Goal: Transaction & Acquisition: Obtain resource

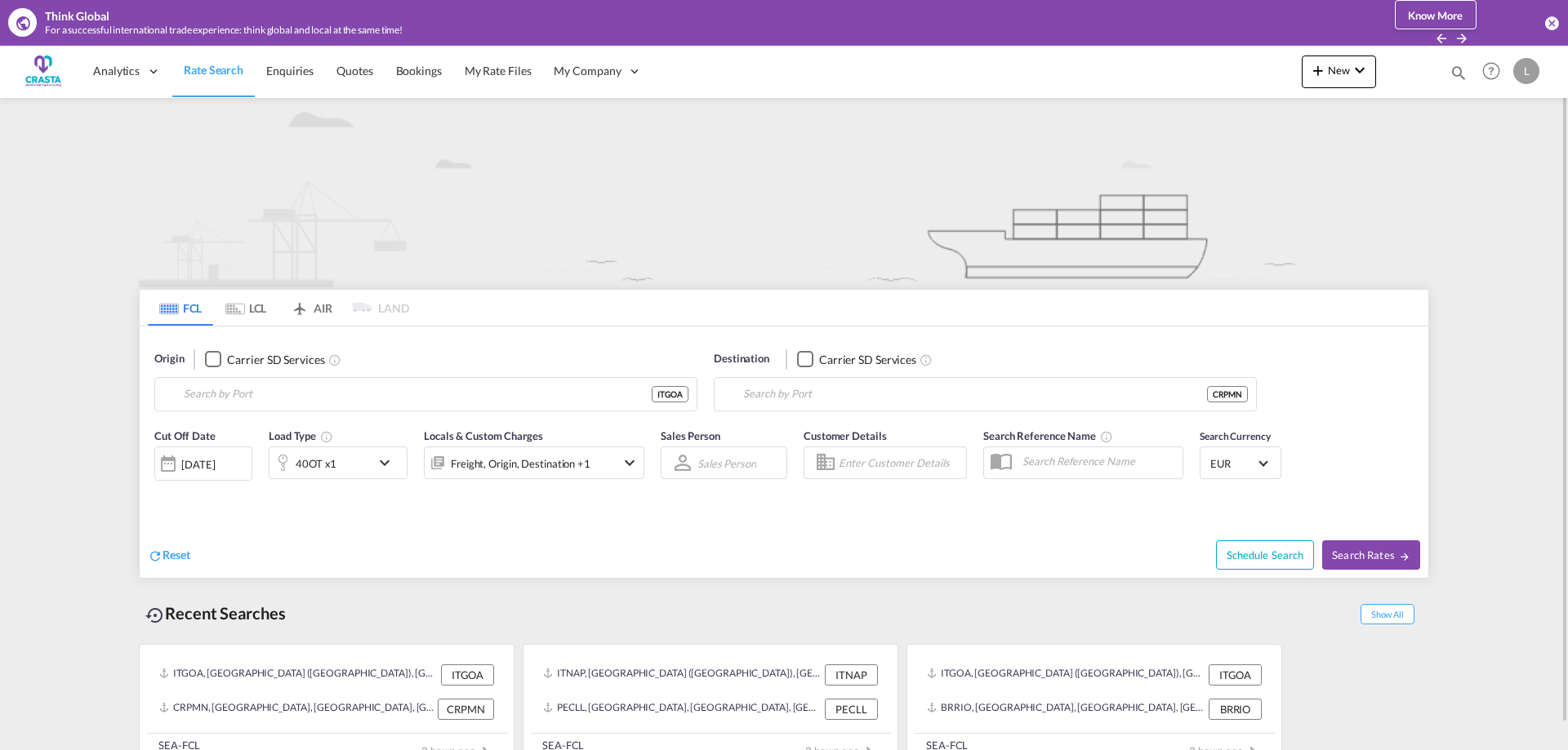
type input "[GEOGRAPHIC_DATA] ([GEOGRAPHIC_DATA]), [GEOGRAPHIC_DATA]"
type input "[GEOGRAPHIC_DATA], CRPMN"
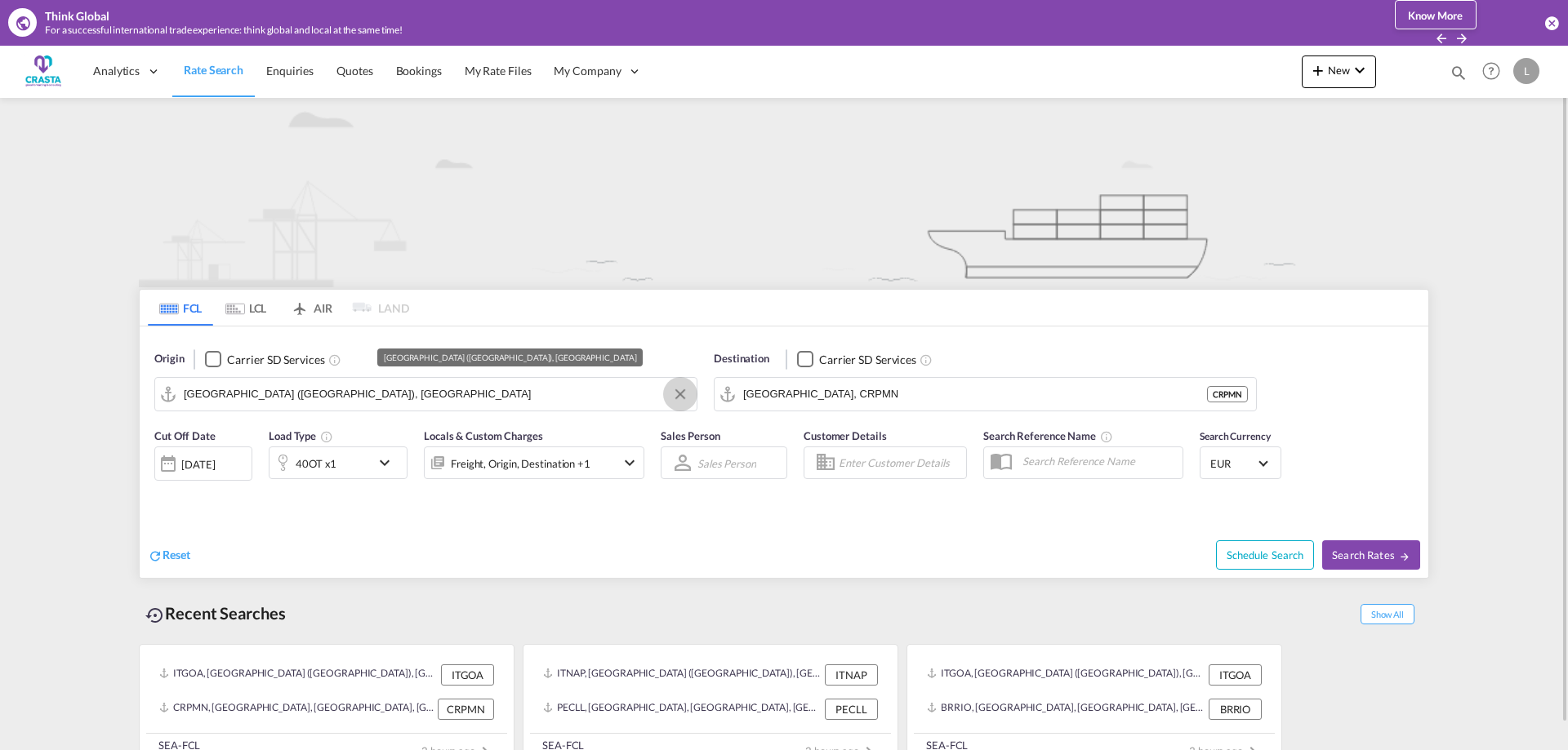
click at [676, 396] on button "Clear Input" at bounding box center [679, 394] width 24 height 24
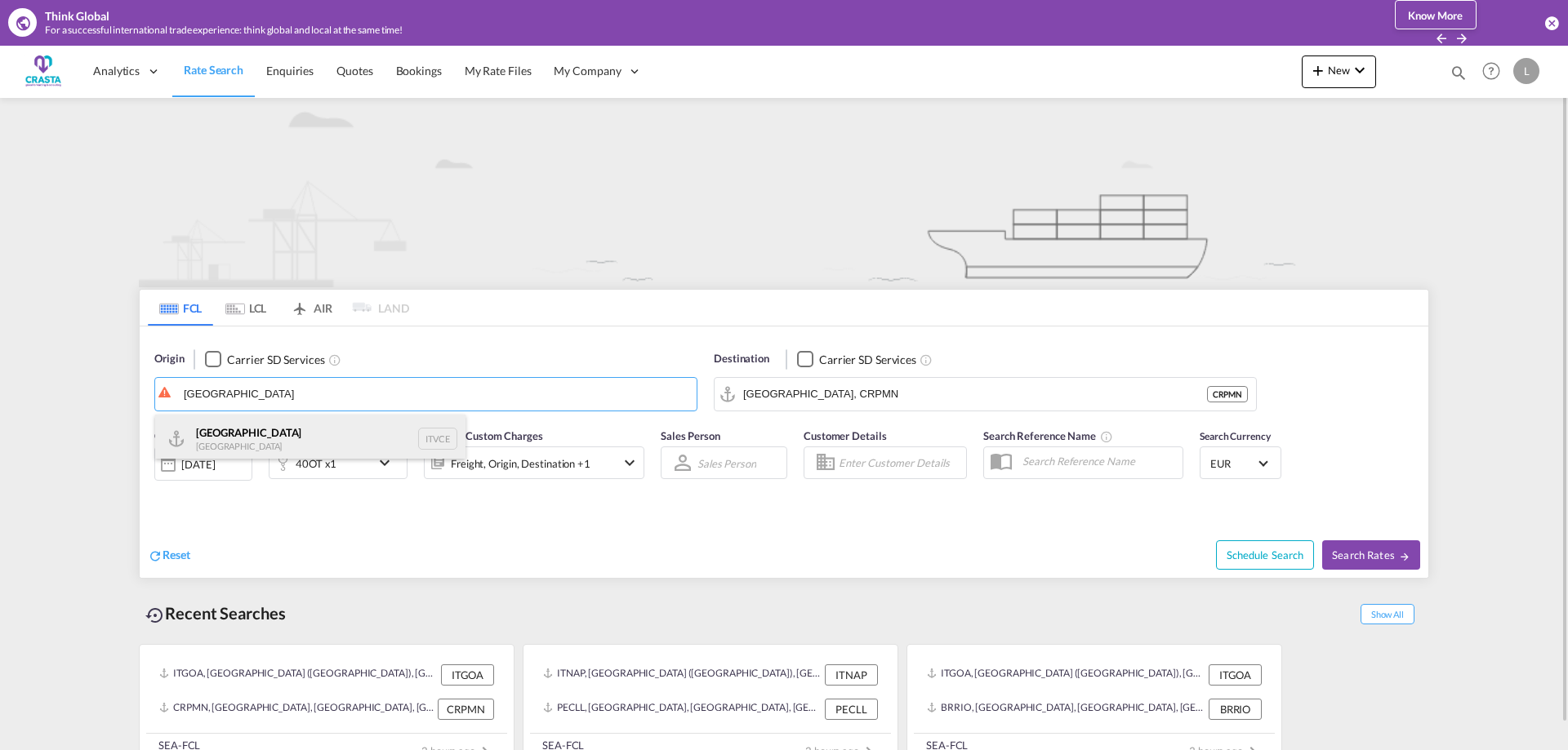
click at [260, 442] on div "Venezia [GEOGRAPHIC_DATA] ITVCE" at bounding box center [310, 439] width 310 height 49
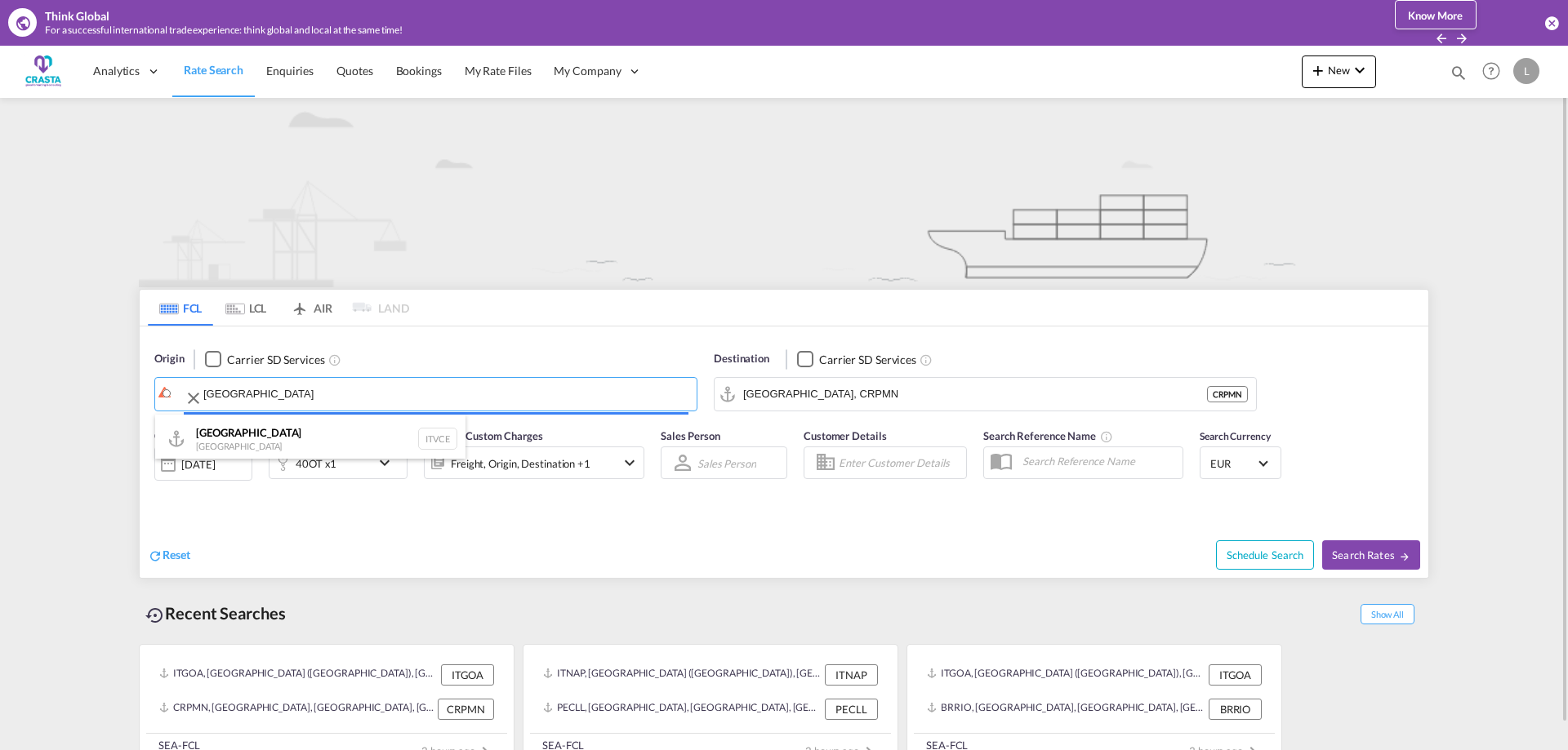
type input "[GEOGRAPHIC_DATA], ITVCE"
click at [874, 392] on input "[GEOGRAPHIC_DATA], CRPMN" at bounding box center [974, 394] width 464 height 24
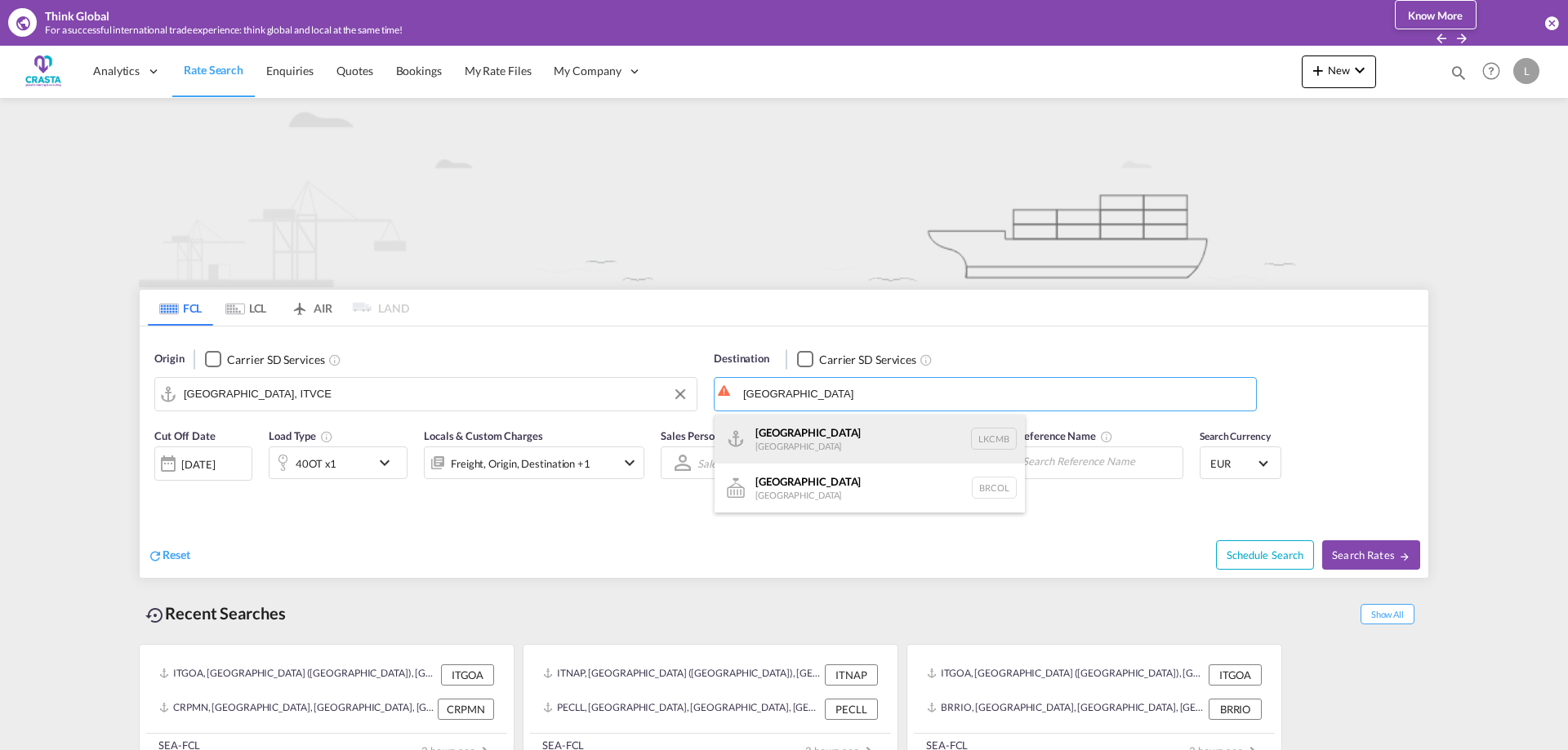
click at [783, 435] on div "Colombo [GEOGRAPHIC_DATA] LKCMB" at bounding box center [869, 439] width 310 height 49
type input "Colombo, LKCMB"
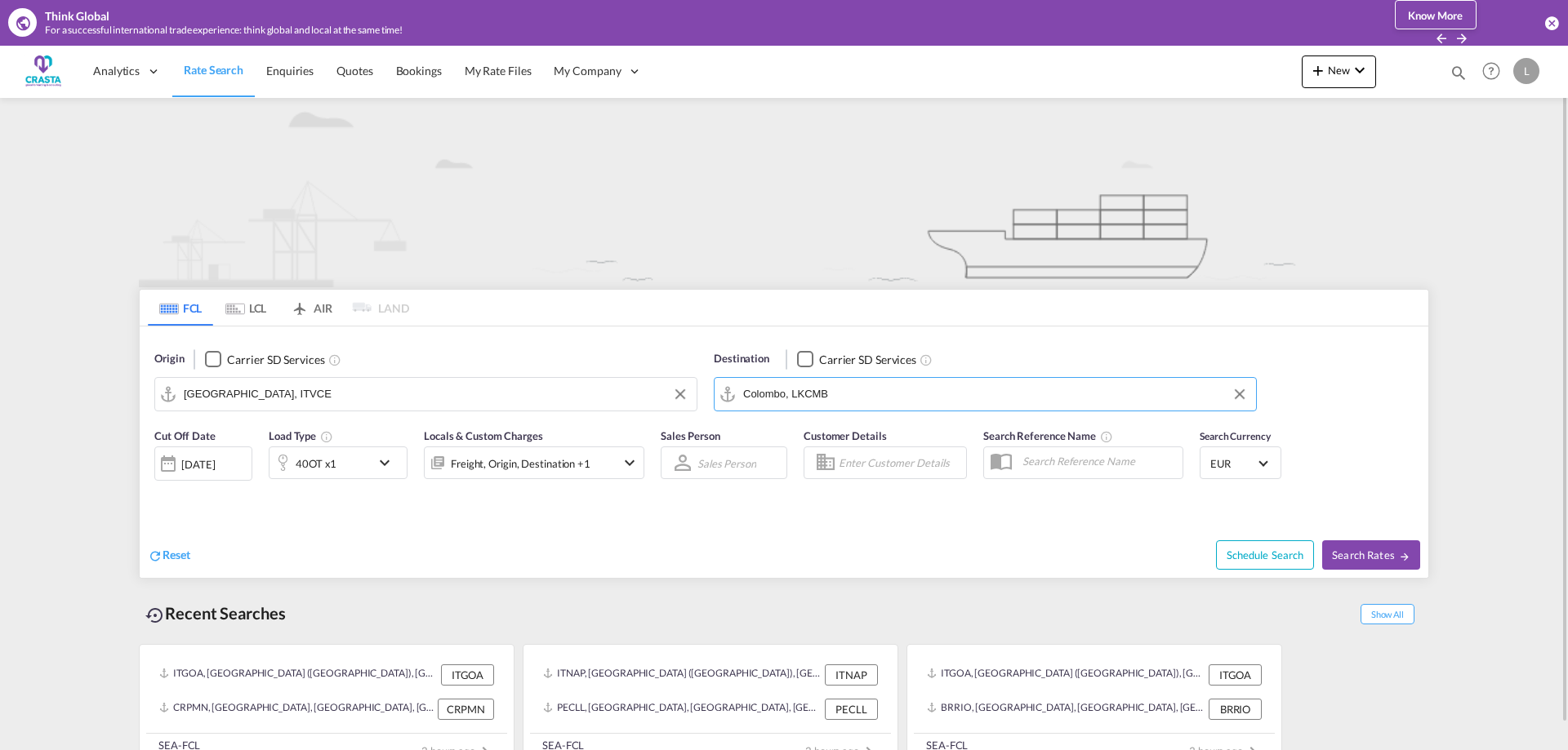
click at [352, 462] on div "40OT x1" at bounding box center [319, 463] width 101 height 33
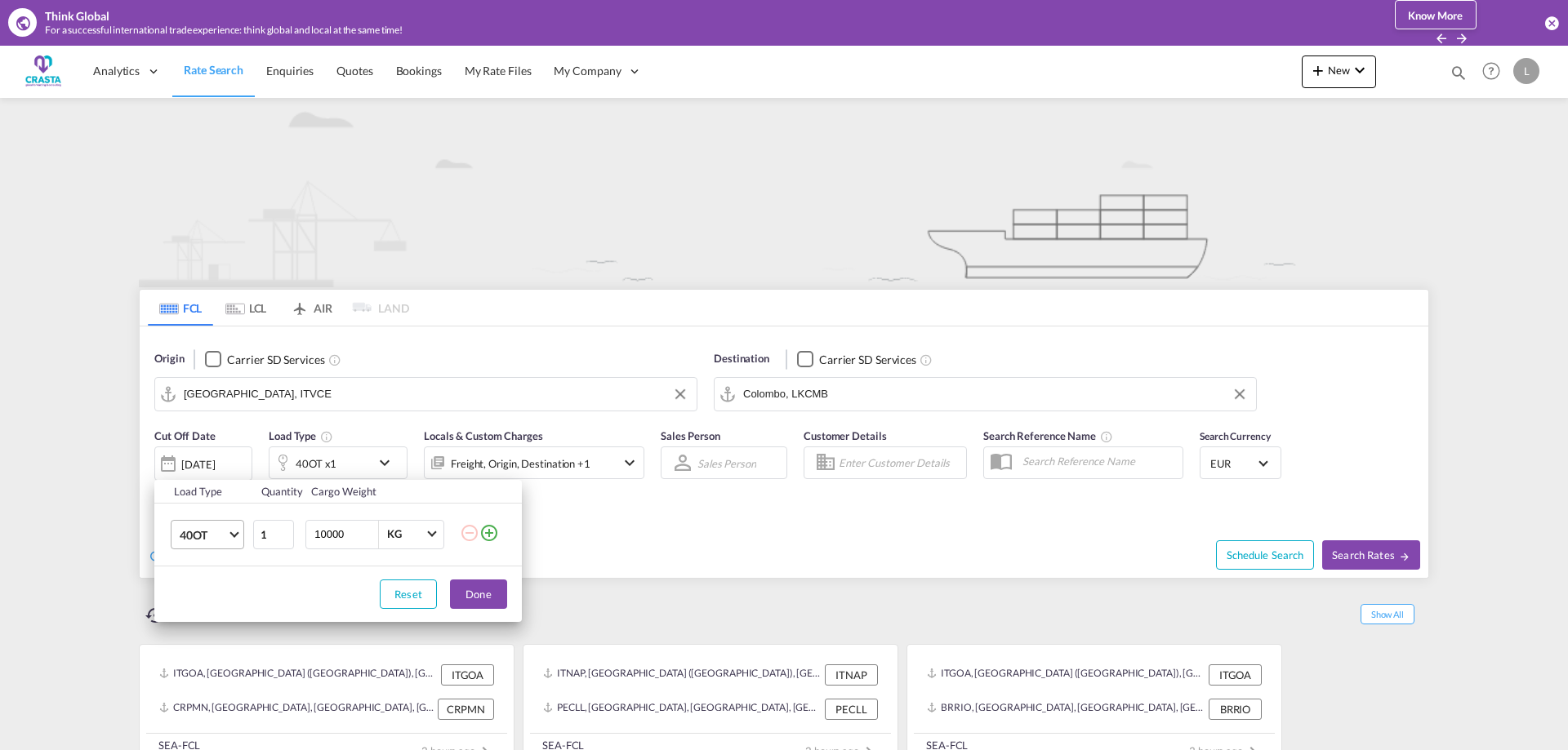
click at [207, 535] on span "40OT" at bounding box center [203, 535] width 47 height 16
click at [209, 527] on md-option "40HC" at bounding box center [222, 528] width 111 height 39
click at [468, 587] on button "Done" at bounding box center [478, 594] width 57 height 29
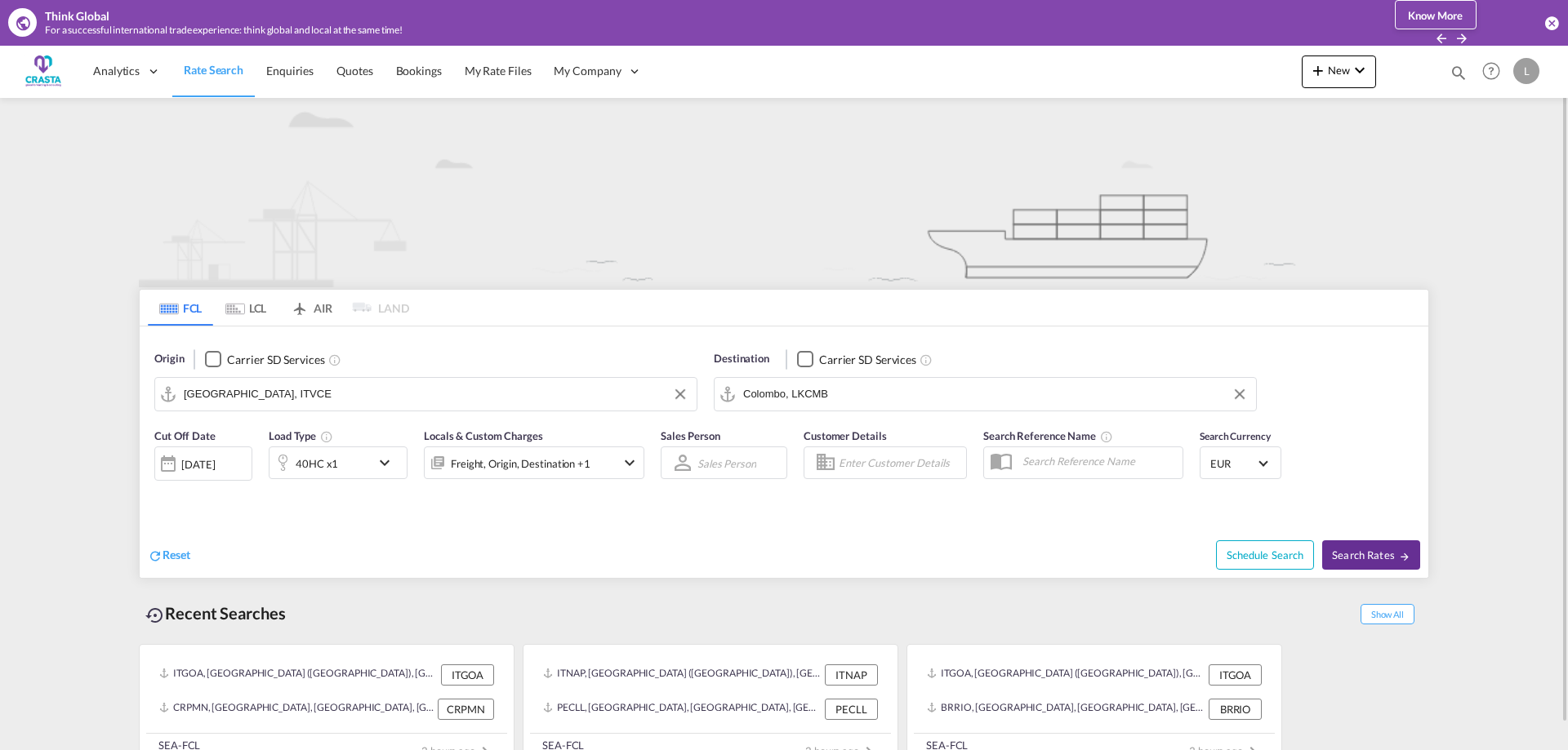
click at [1383, 559] on span "Search Rates" at bounding box center [1371, 555] width 79 height 13
type input "ITVCE to LKCMB / [DATE]"
